Goal: Transaction & Acquisition: Obtain resource

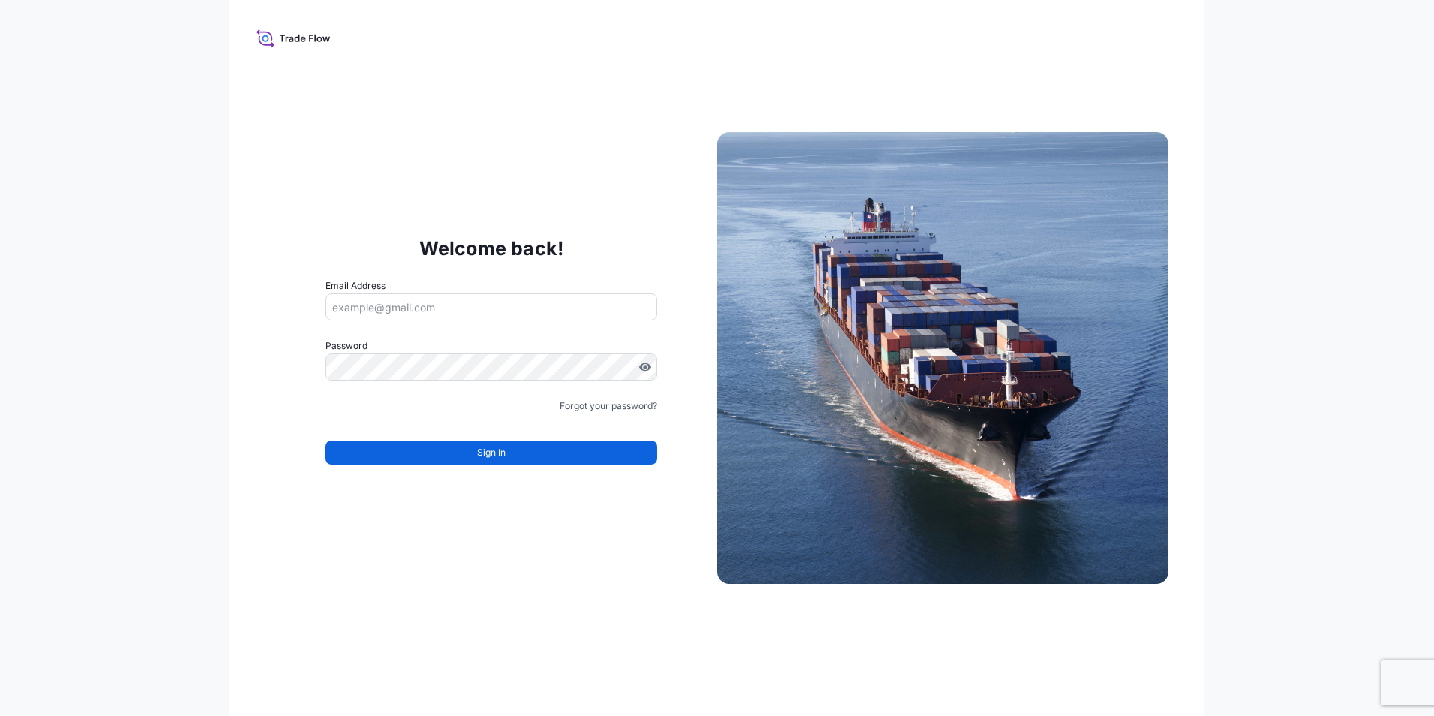
click at [390, 301] on input "Email Address" at bounding box center [492, 306] width 332 height 27
type input "[PERSON_NAME][EMAIL_ADDRESS][DOMAIN_NAME]"
click at [592, 405] on link "Forgot your password?" at bounding box center [609, 405] width 98 height 15
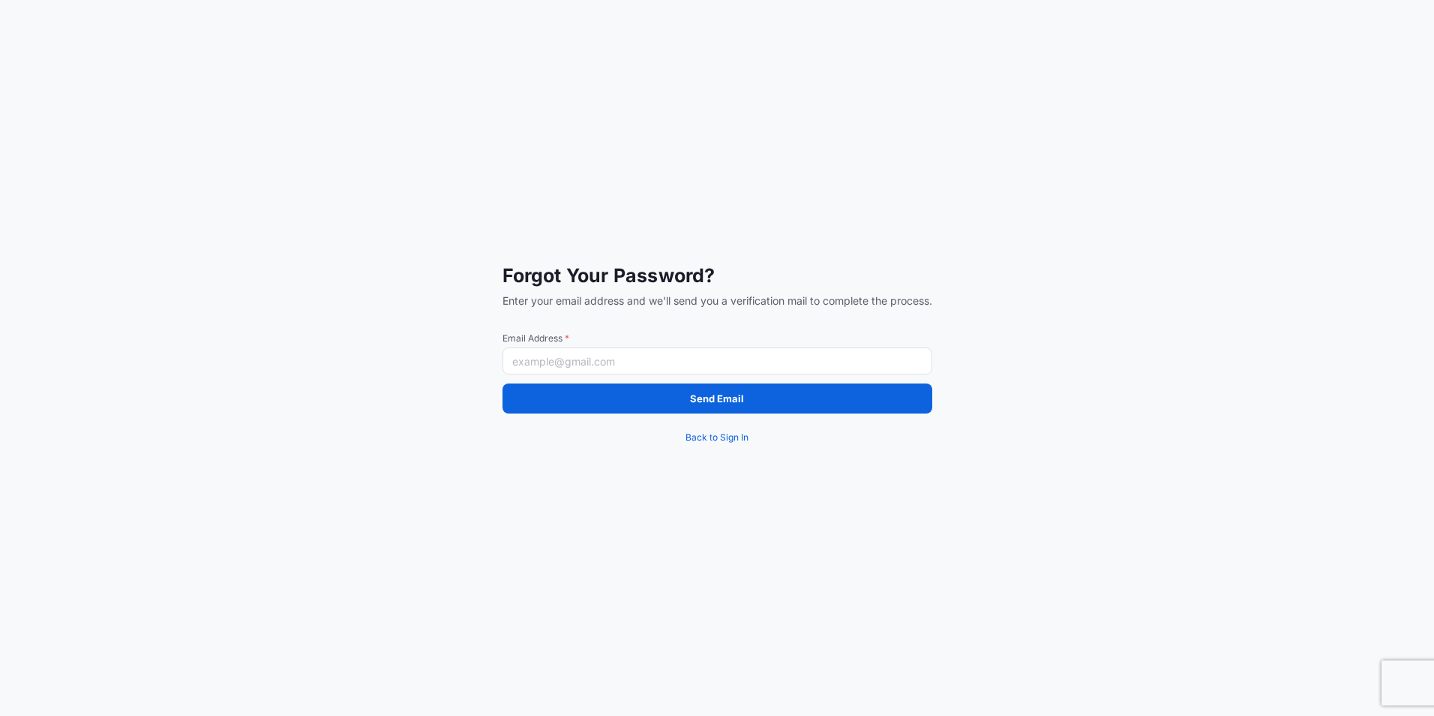
click at [578, 358] on input "Email Address *" at bounding box center [718, 360] width 430 height 27
type input "[PERSON_NAME][EMAIL_ADDRESS][DOMAIN_NAME]"
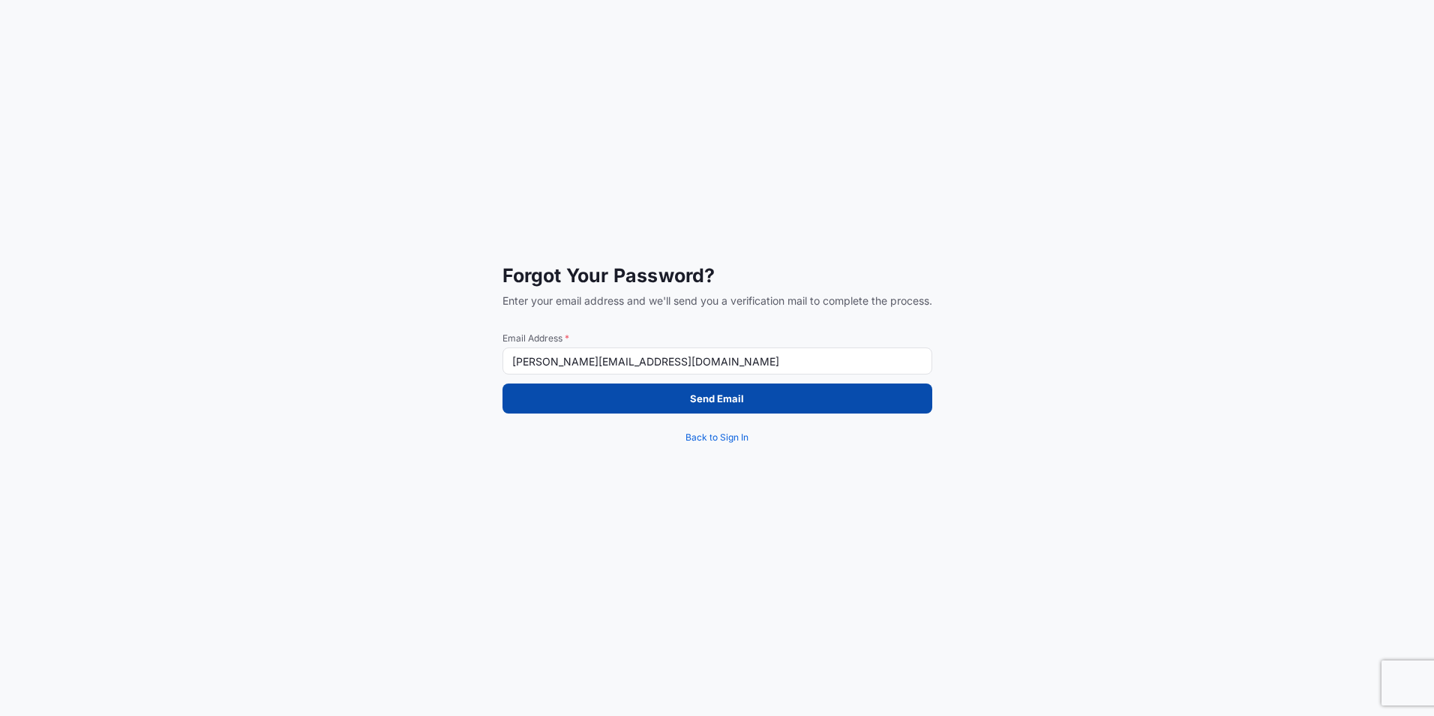
click at [623, 398] on button "Send Email" at bounding box center [718, 398] width 430 height 30
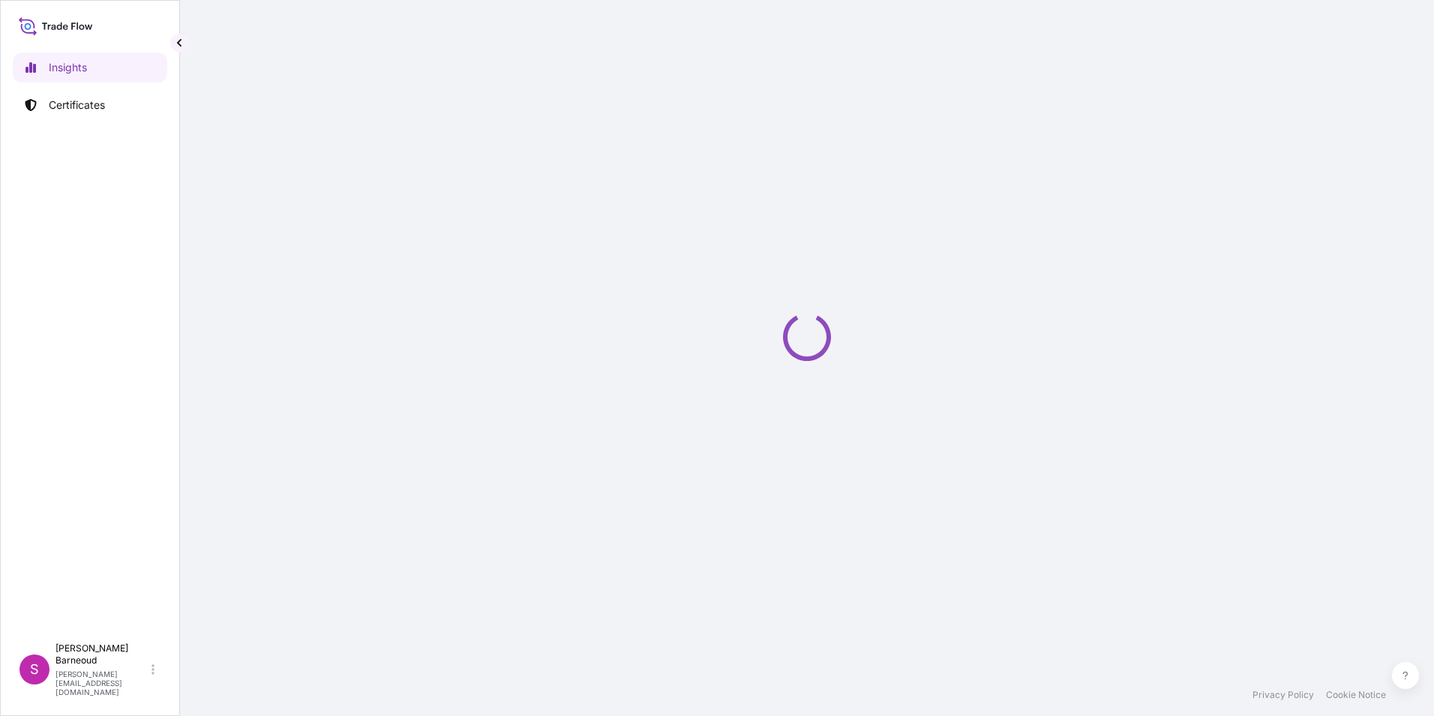
select select "2025"
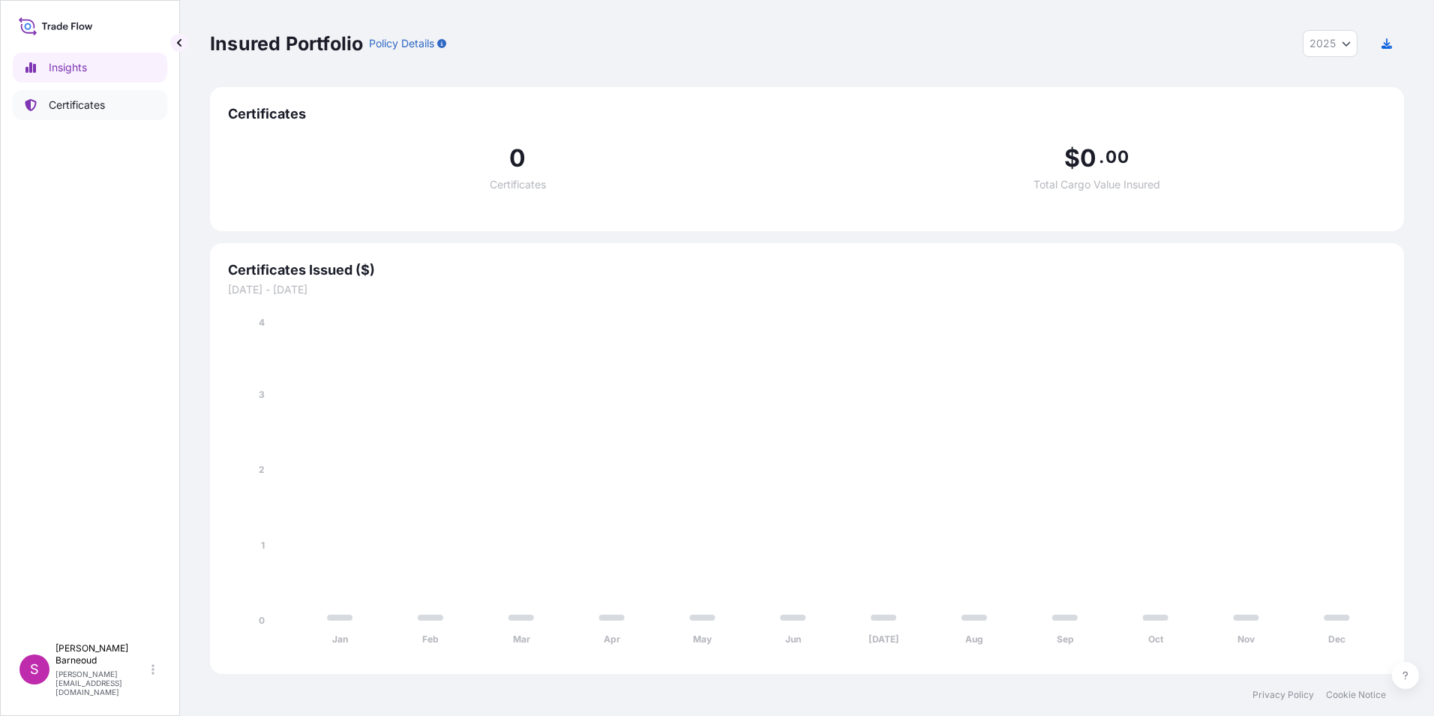
click at [109, 111] on link "Certificates" at bounding box center [90, 105] width 155 height 30
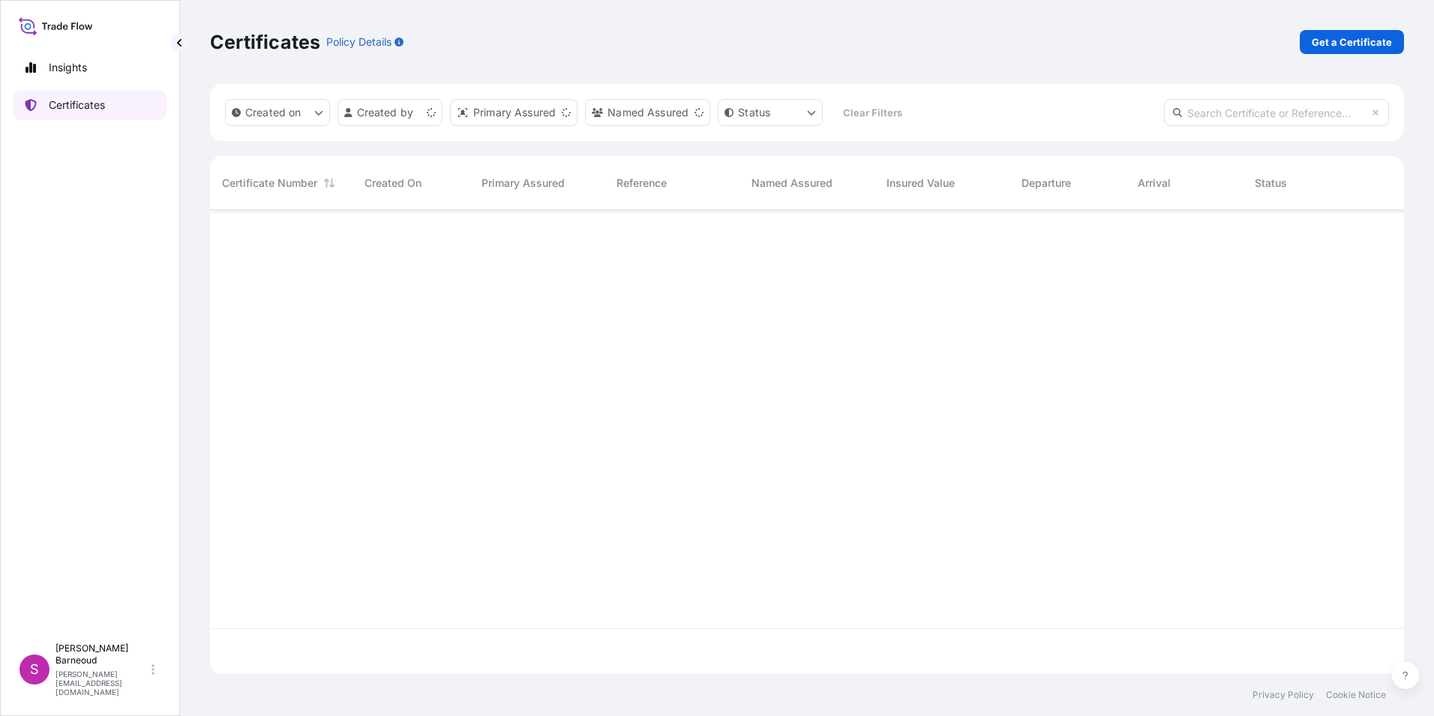
scroll to position [461, 1183]
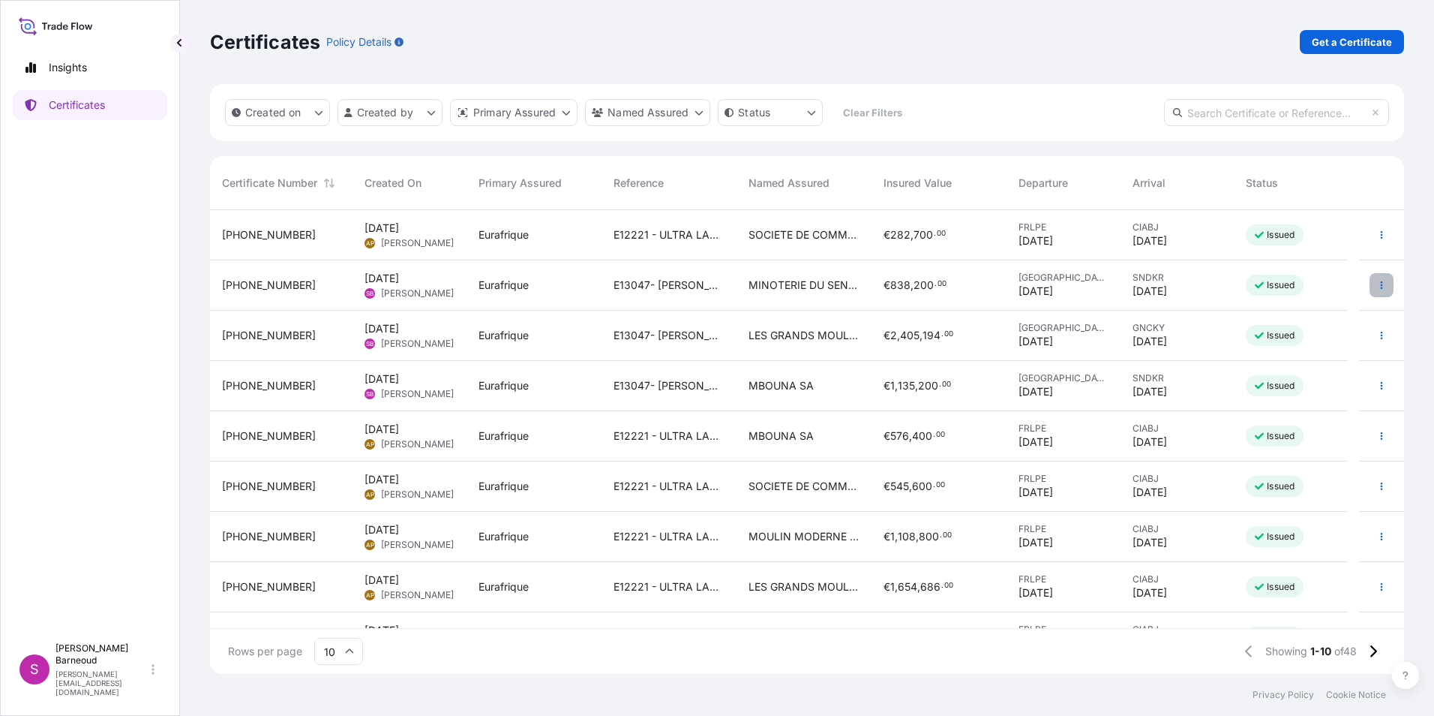
click at [1370, 287] on button "button" at bounding box center [1382, 285] width 24 height 24
click at [1310, 335] on p "Download certificate" at bounding box center [1297, 342] width 101 height 15
click at [1363, 330] on div "Duplicate certificate Edit details Download certificate" at bounding box center [1290, 315] width 146 height 84
click at [1375, 336] on button "button" at bounding box center [1382, 335] width 24 height 24
click at [1282, 387] on p "Download certificate" at bounding box center [1297, 392] width 101 height 15
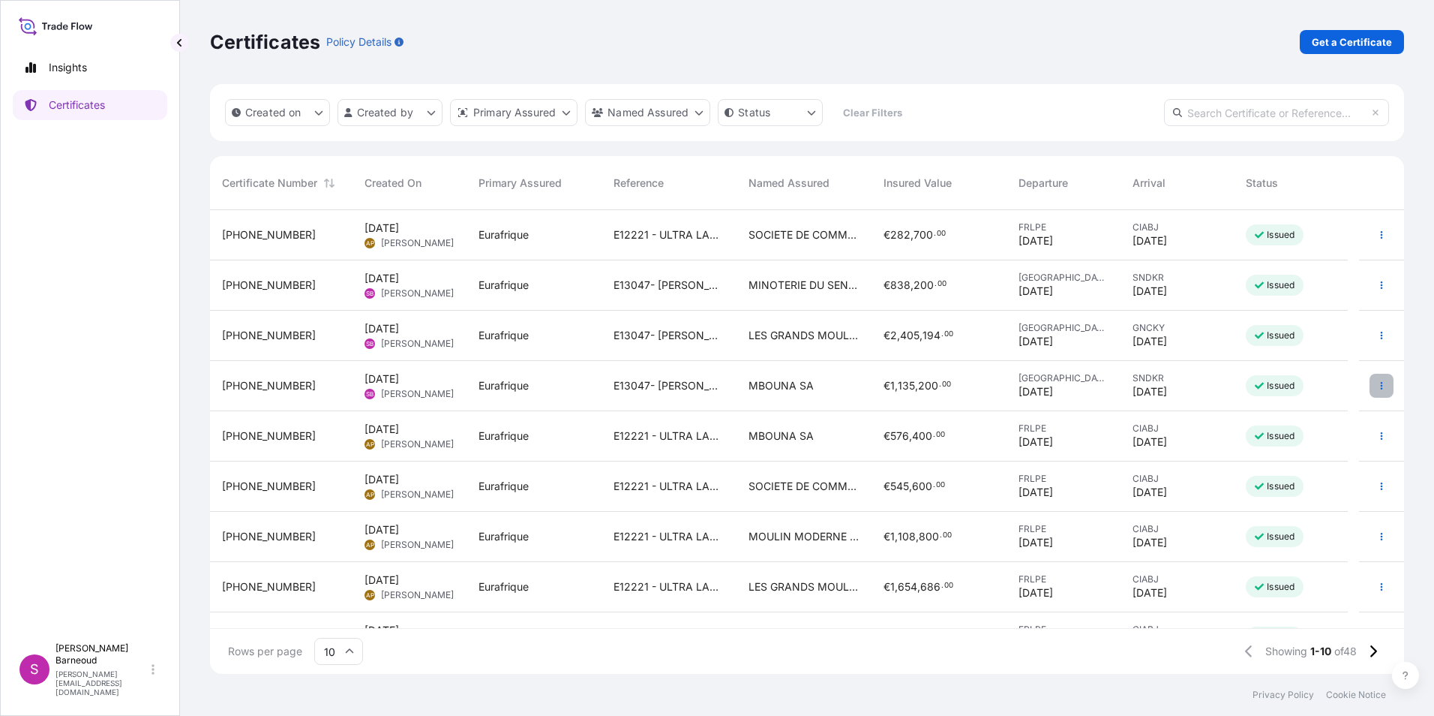
click at [1375, 383] on button "button" at bounding box center [1382, 386] width 24 height 24
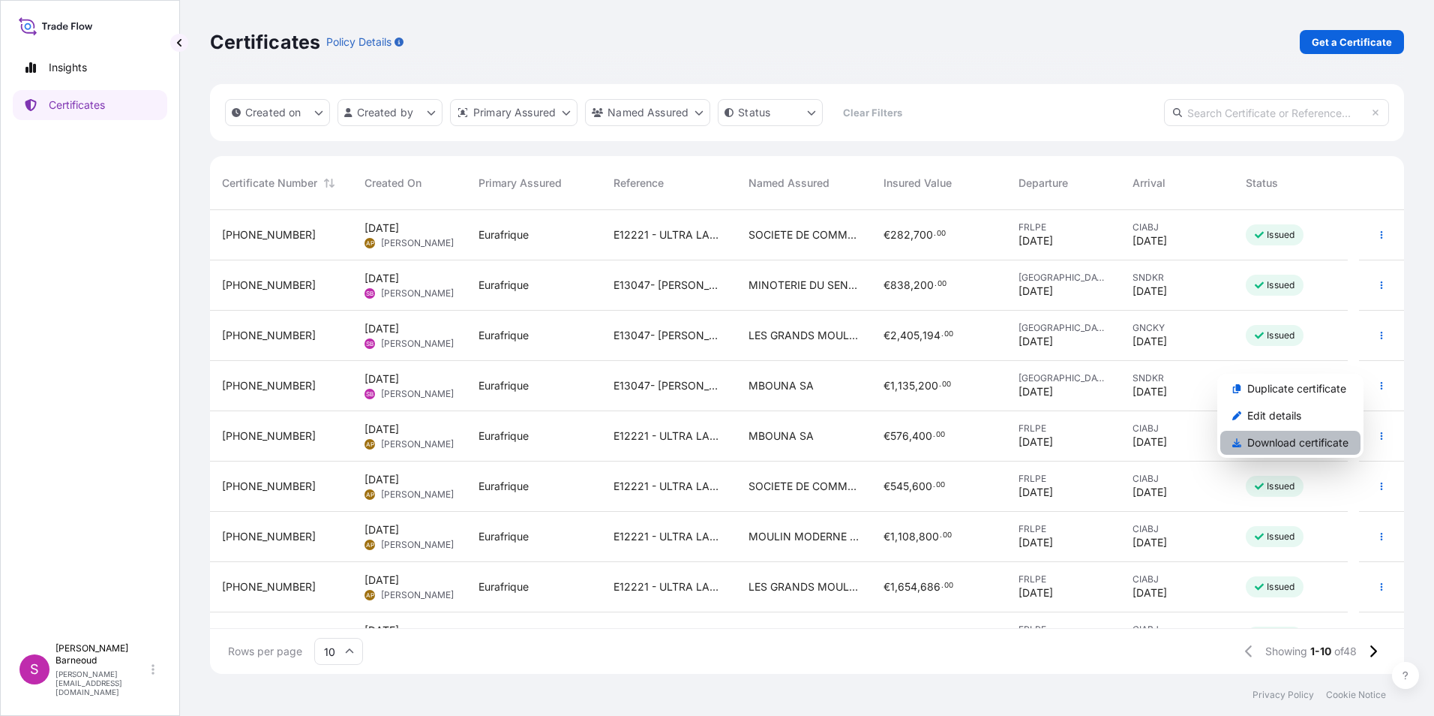
click at [1294, 442] on p "Download certificate" at bounding box center [1297, 442] width 101 height 15
